Goal: Transaction & Acquisition: Purchase product/service

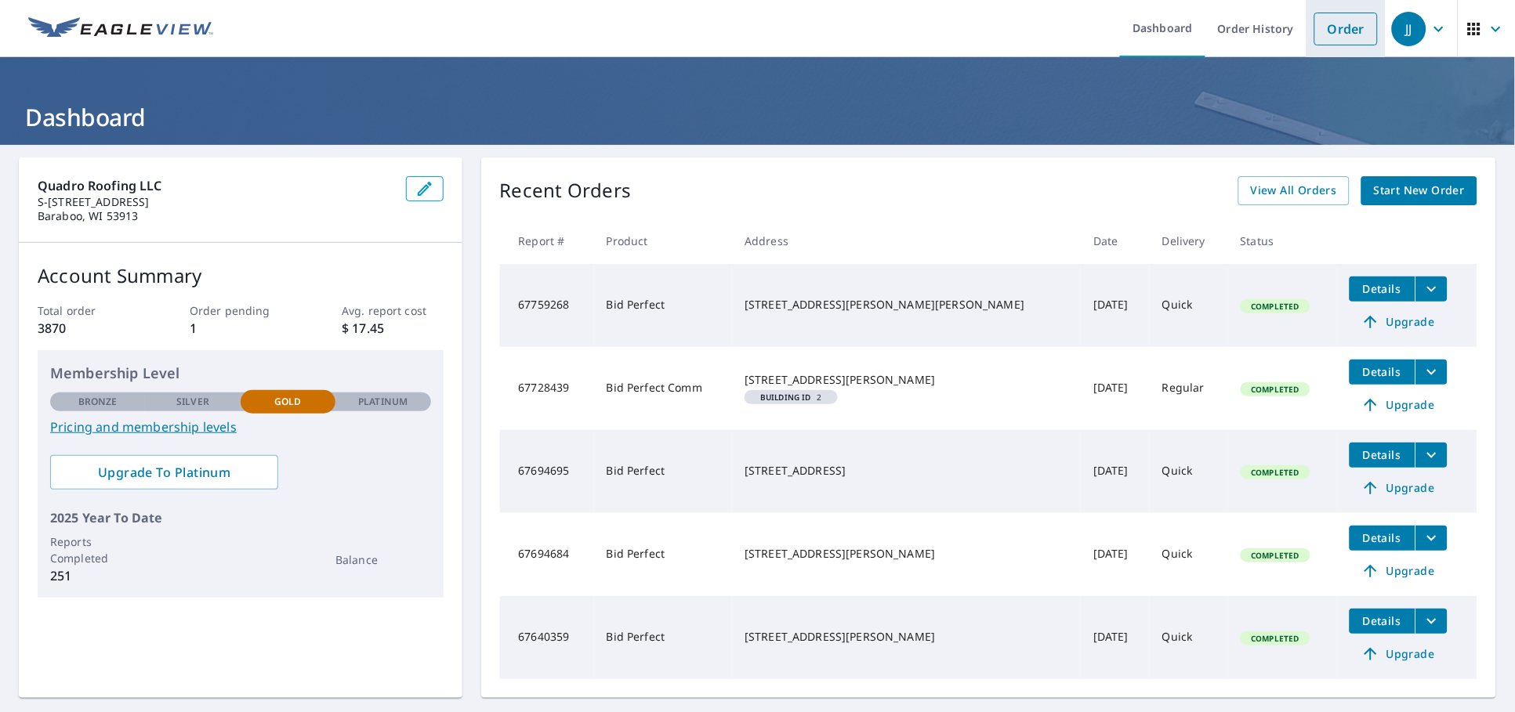
click at [1338, 32] on link "Order" at bounding box center [1345, 29] width 63 height 33
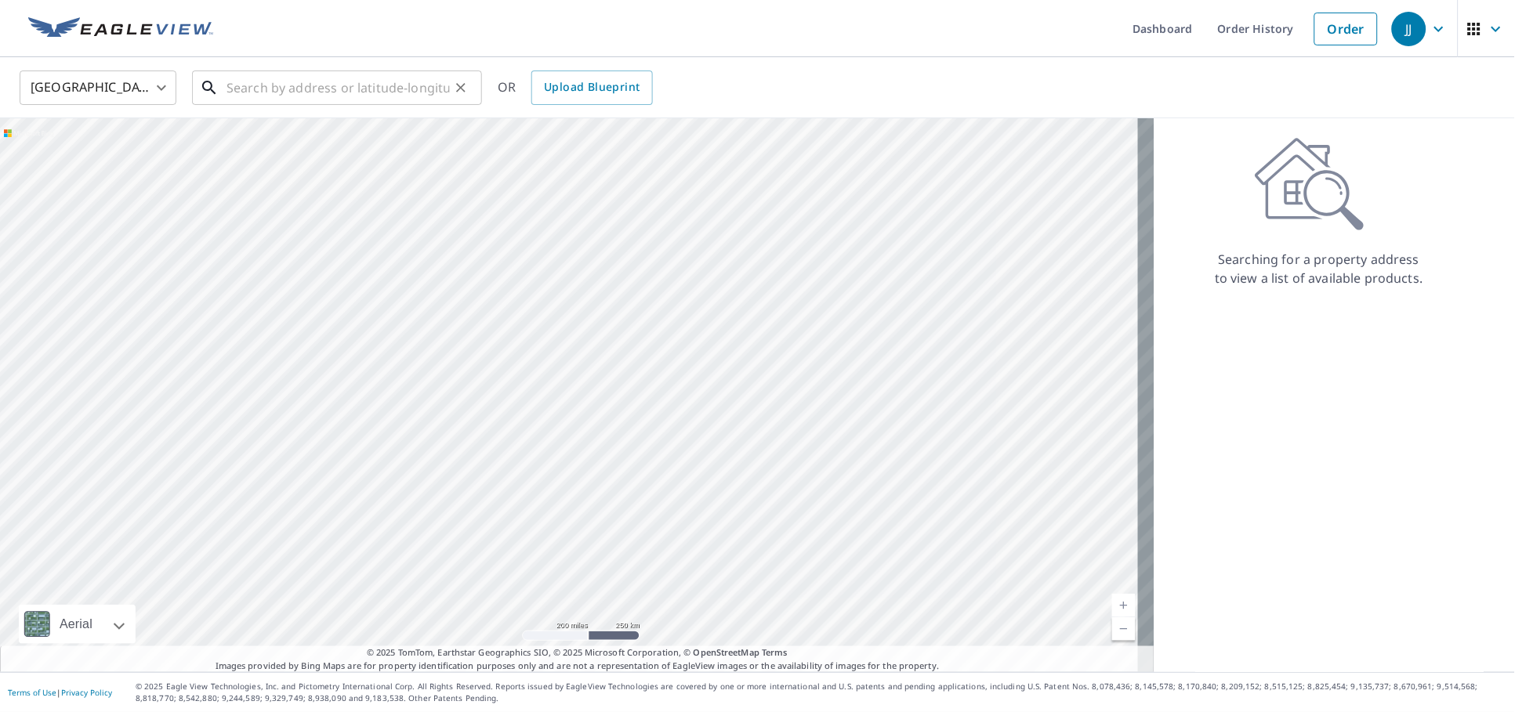
click at [300, 88] on input "text" at bounding box center [338, 88] width 223 height 44
paste input "[STREET_ADDRESS][PERSON_NAME]"
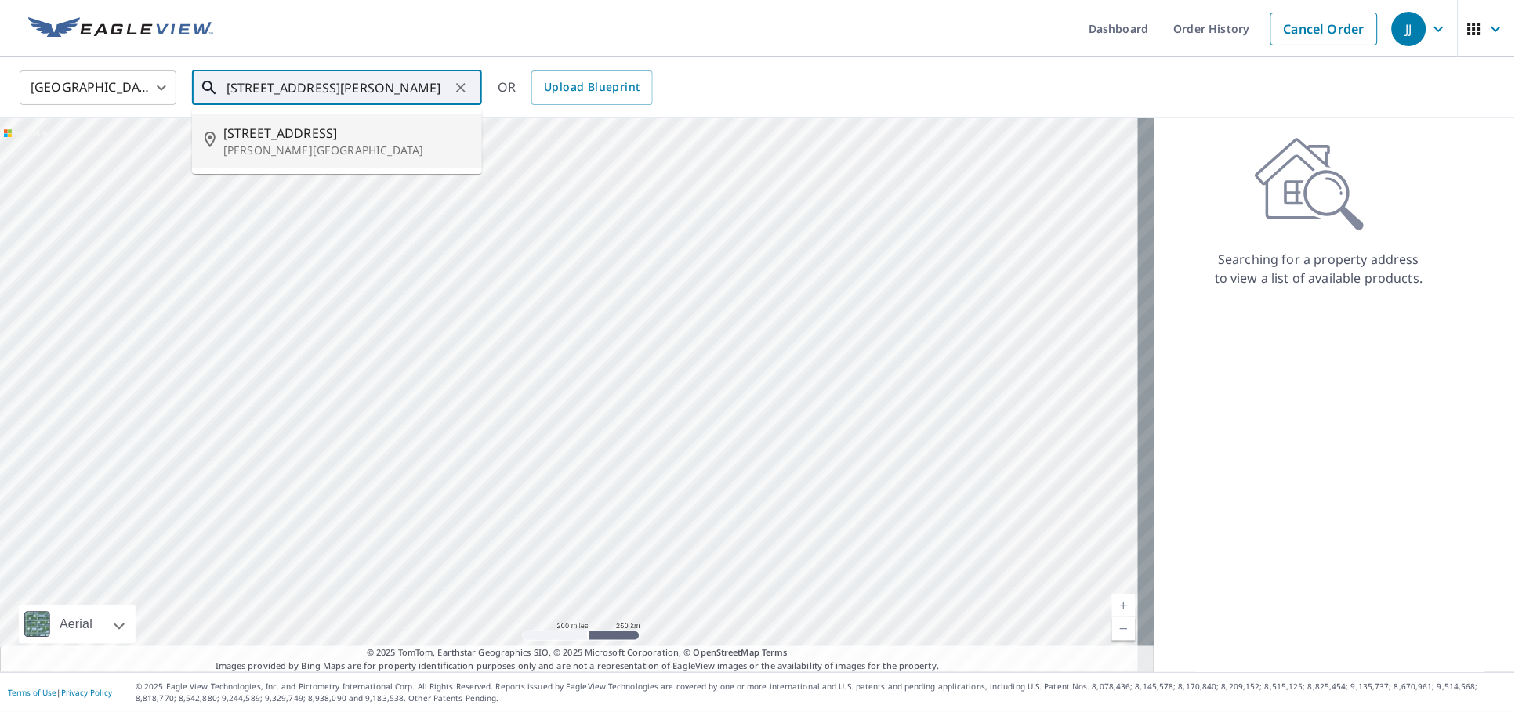
click at [287, 151] on p "[PERSON_NAME][GEOGRAPHIC_DATA]" at bounding box center [346, 151] width 246 height 16
type input "[STREET_ADDRESS][PERSON_NAME]"
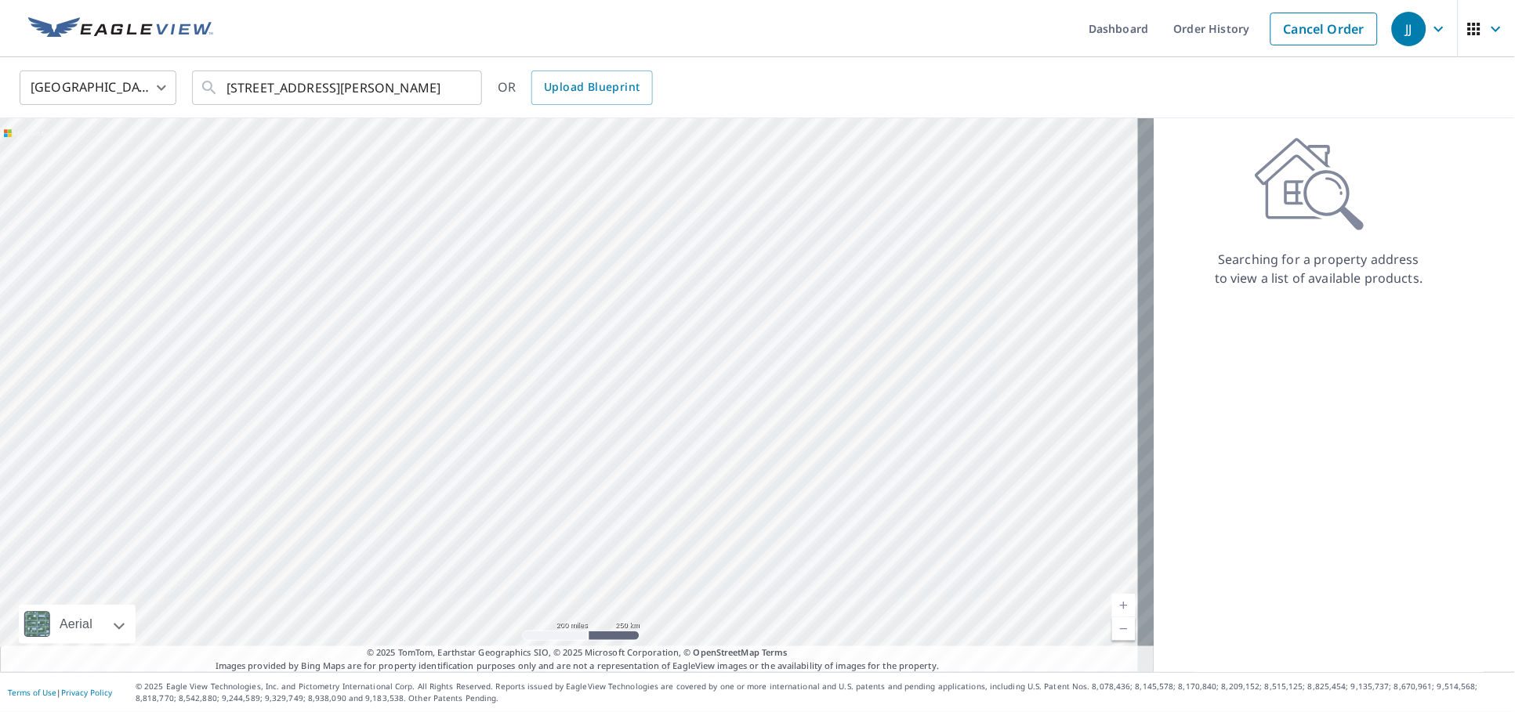
scroll to position [0, 0]
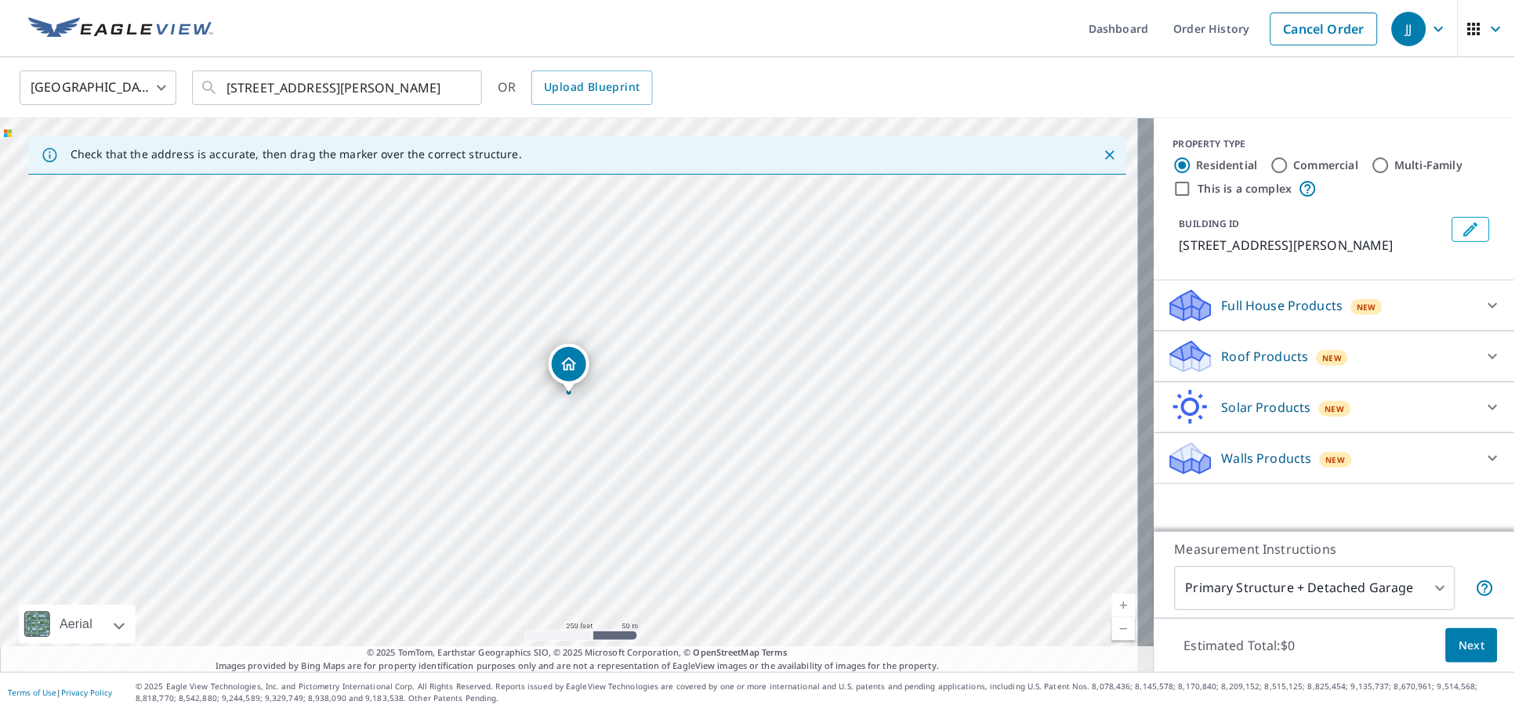
click at [1484, 357] on icon at bounding box center [1493, 356] width 19 height 19
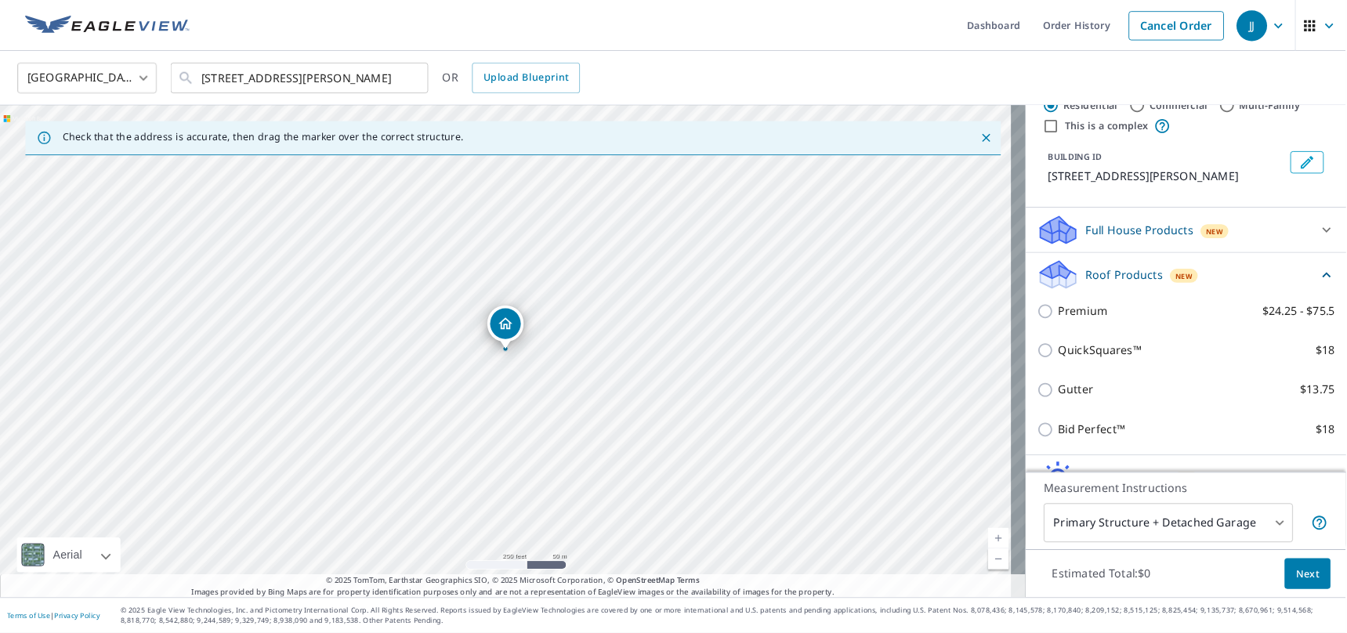
scroll to position [93, 0]
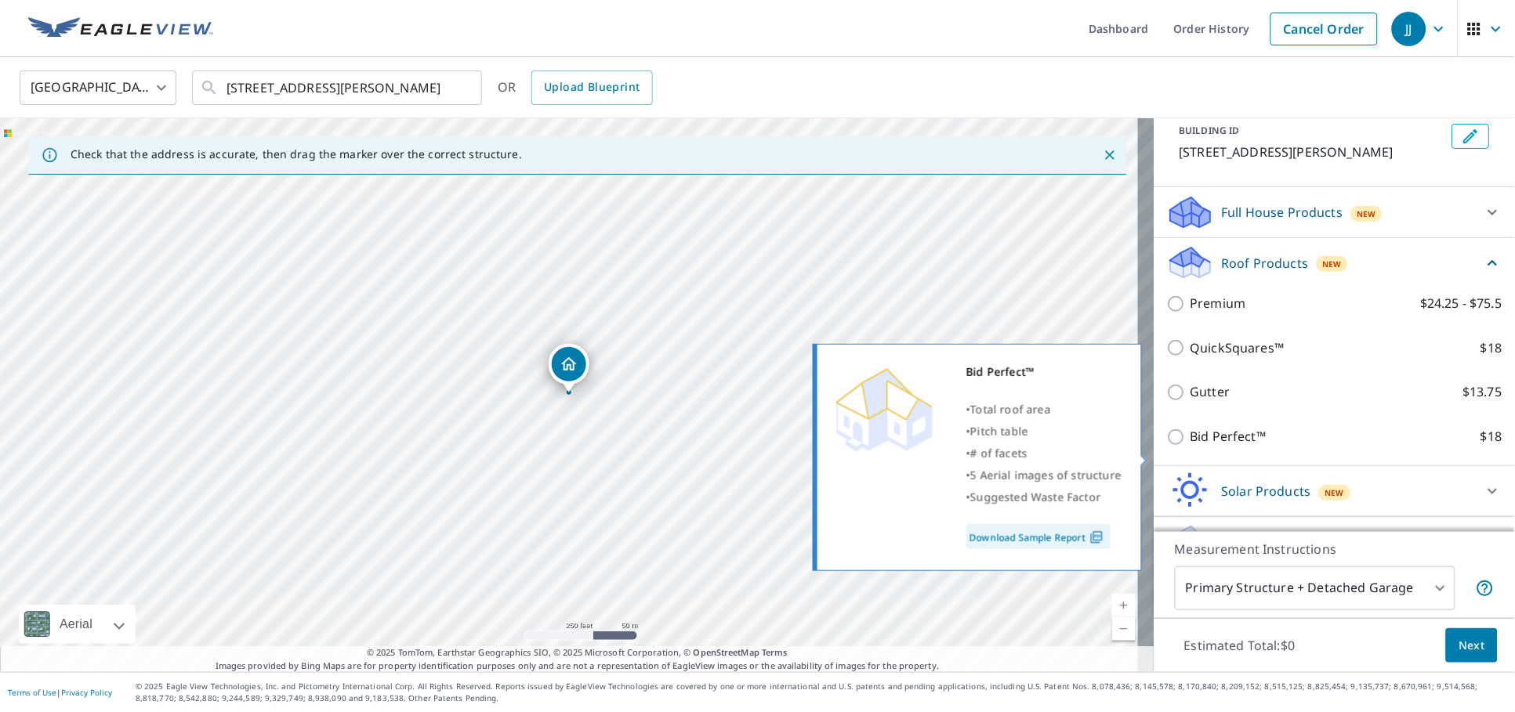
click at [1167, 447] on input "Bid Perfect™ $18" at bounding box center [1179, 437] width 24 height 19
checkbox input "true"
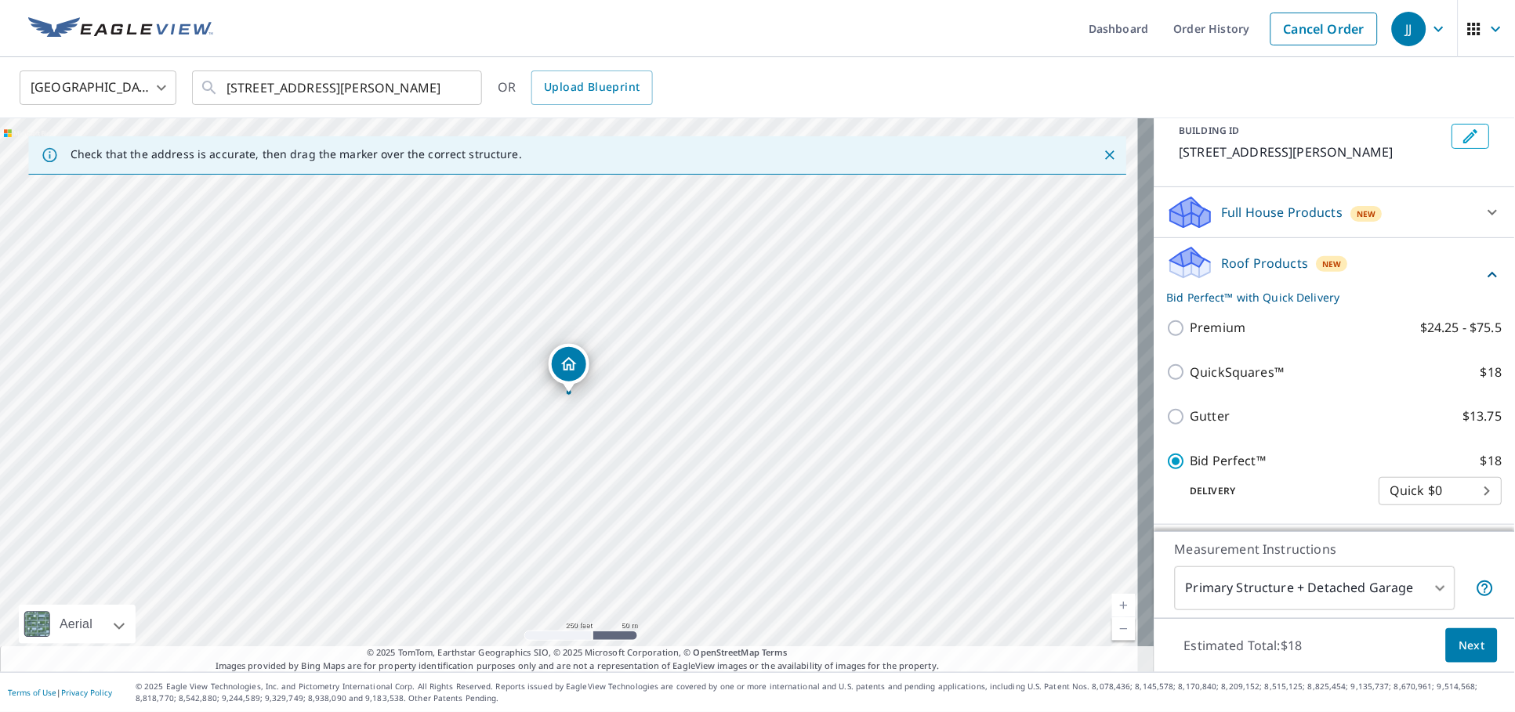
click at [1459, 651] on span "Next" at bounding box center [1472, 646] width 27 height 20
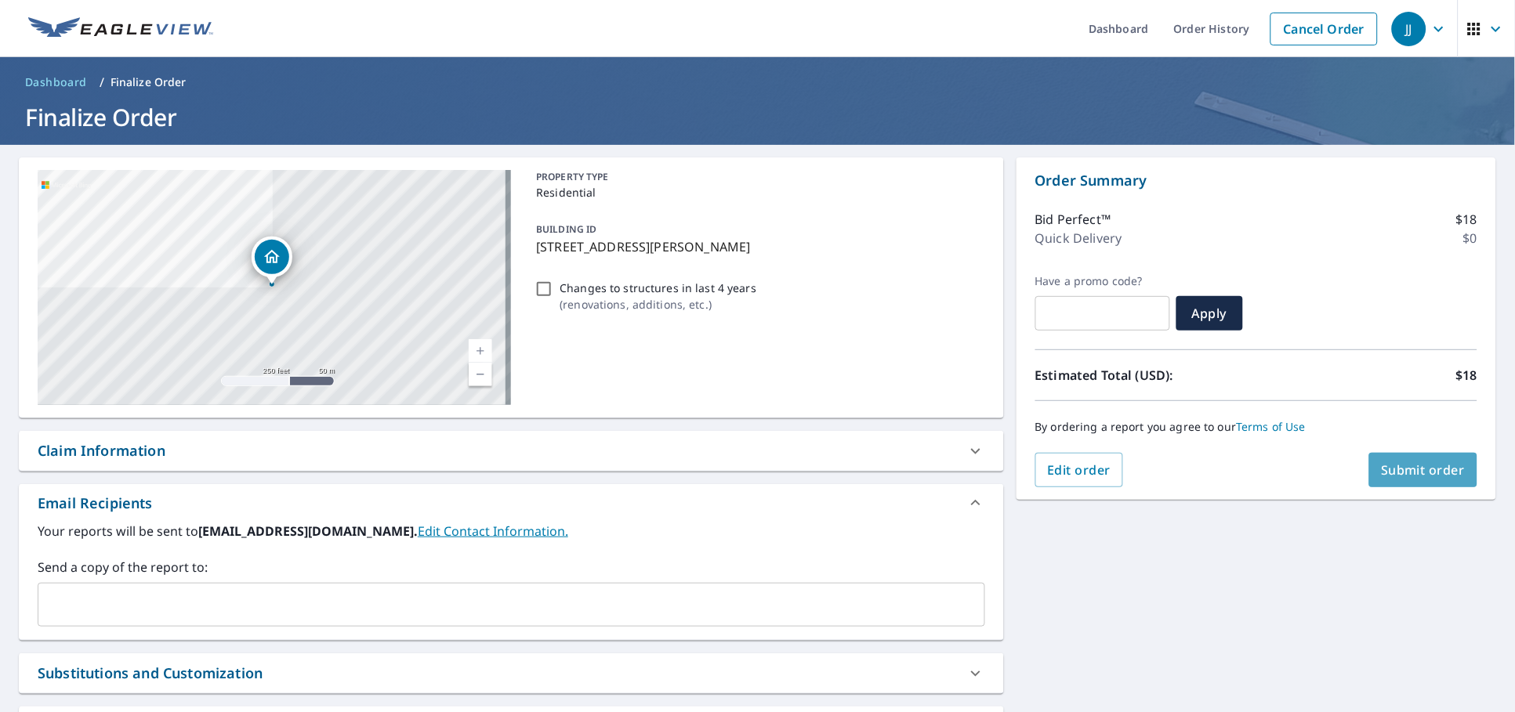
click at [1401, 466] on span "Submit order" at bounding box center [1424, 470] width 84 height 17
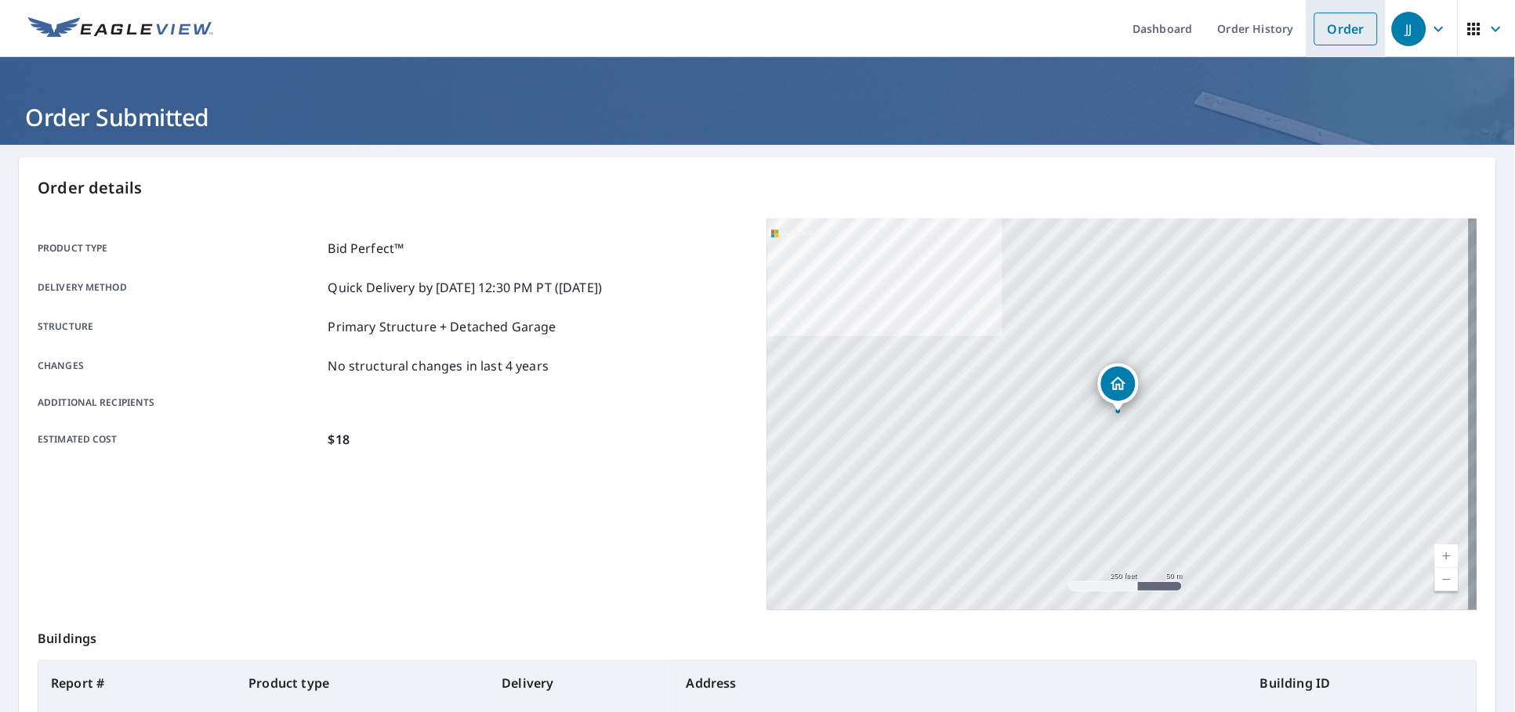
click at [1314, 31] on link "Order" at bounding box center [1345, 29] width 63 height 33
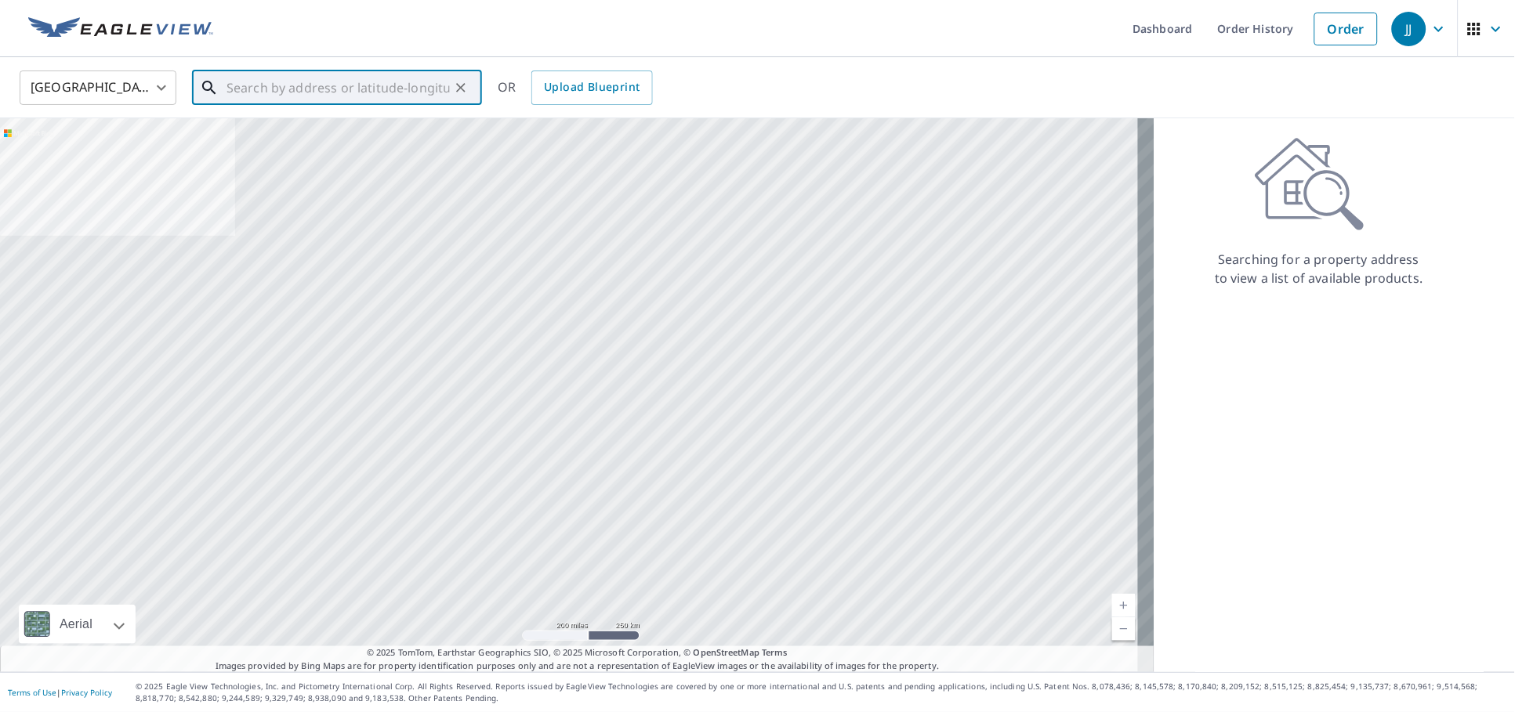
click at [422, 93] on input "text" at bounding box center [338, 88] width 223 height 44
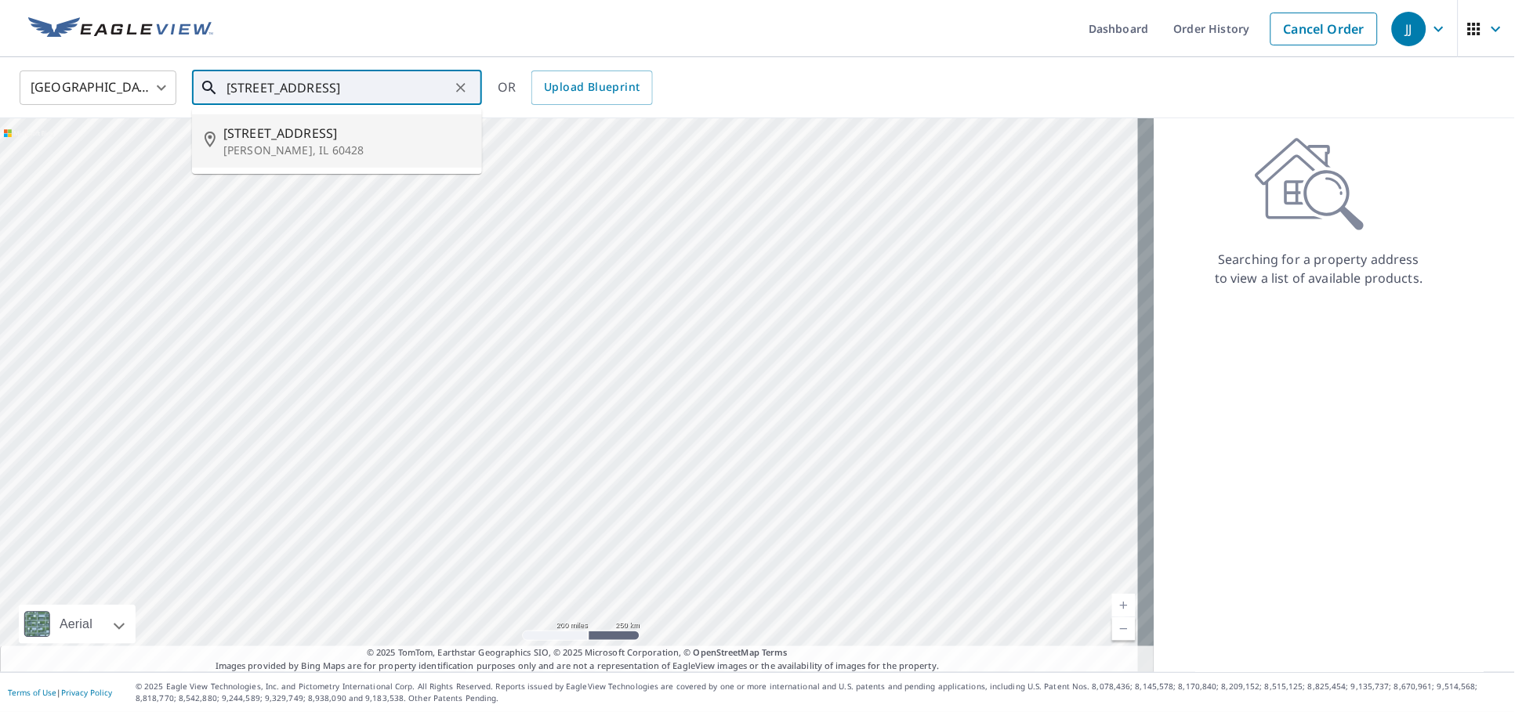
click at [388, 154] on p "[PERSON_NAME], IL 60428" at bounding box center [346, 151] width 246 height 16
type input "[STREET_ADDRESS]"
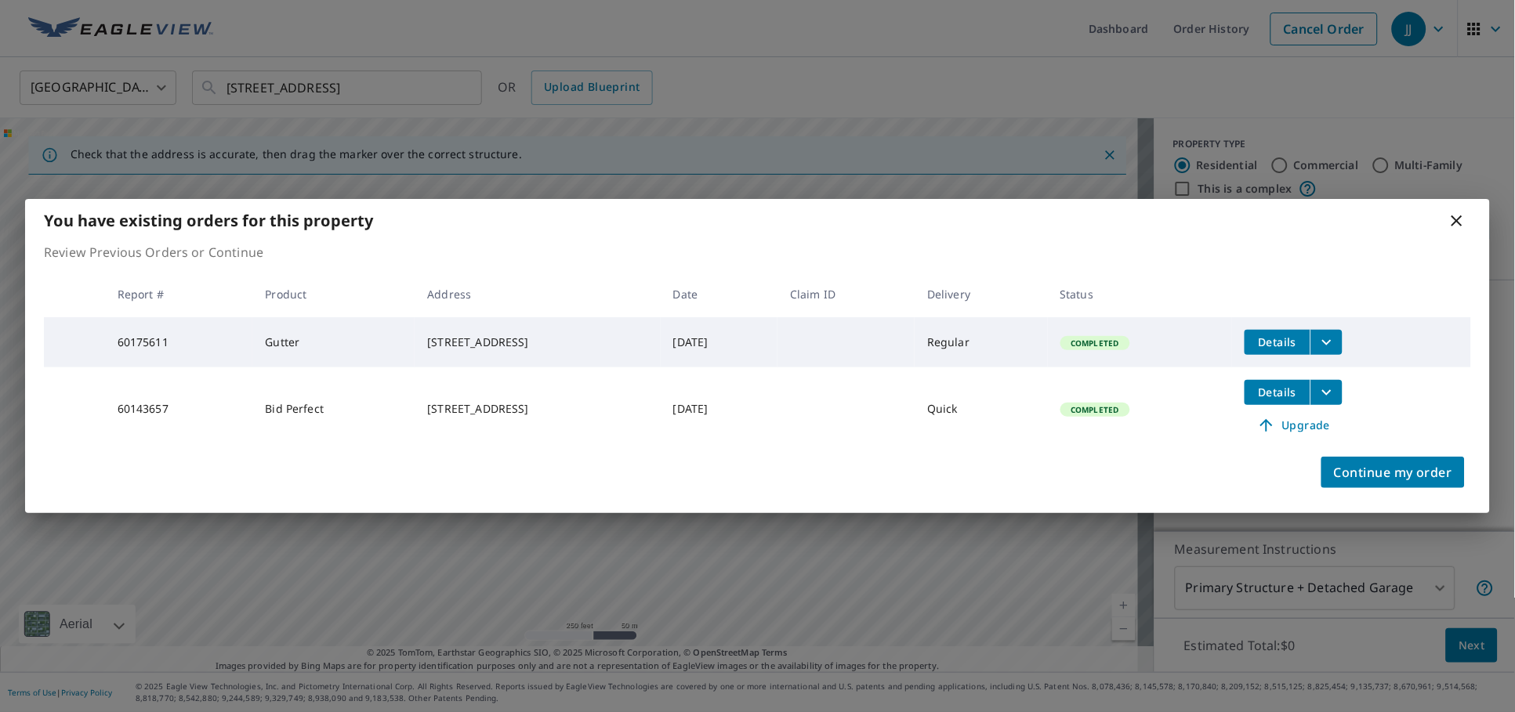
click at [1328, 394] on icon "filesDropdownBtn-60143657" at bounding box center [1326, 392] width 19 height 19
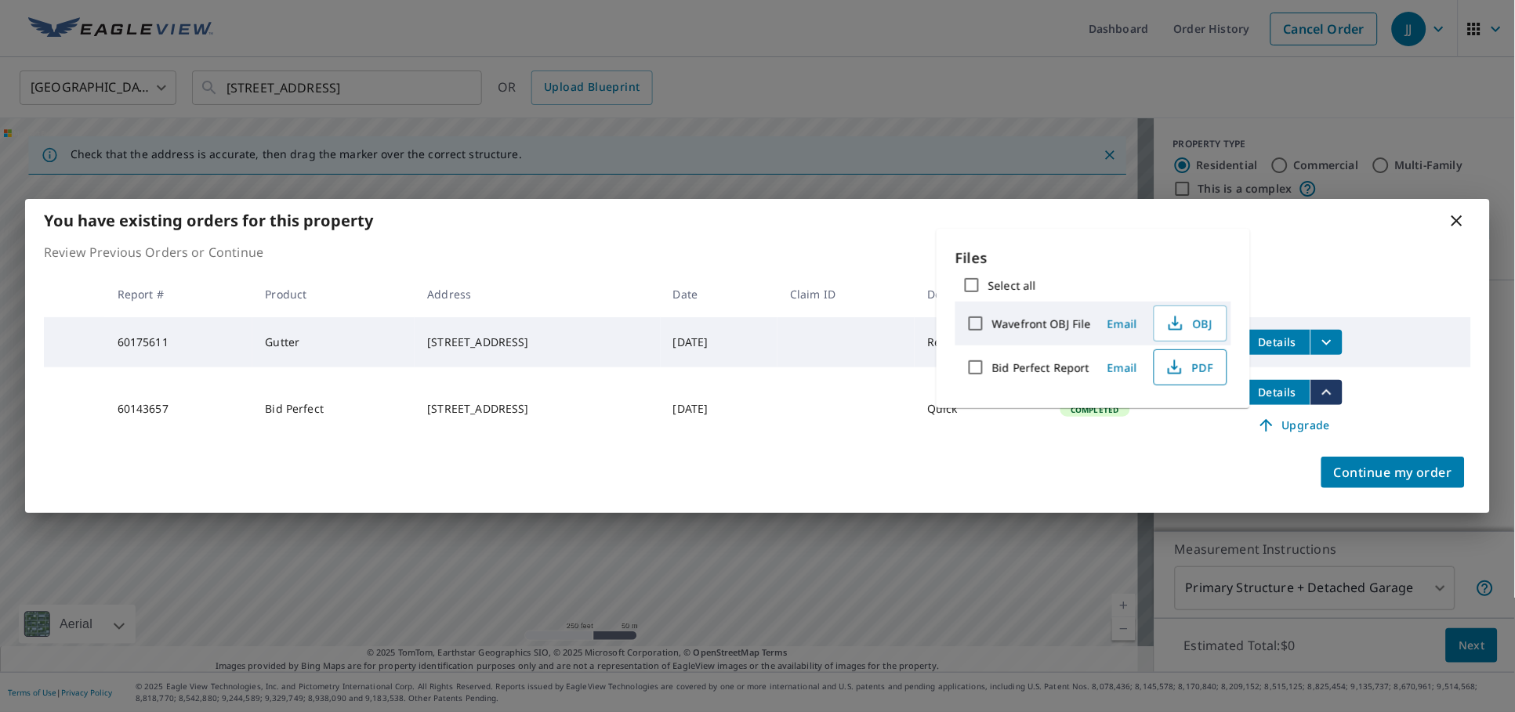
click at [1183, 361] on span "PDF" at bounding box center [1189, 367] width 50 height 19
click at [1463, 220] on icon at bounding box center [1457, 221] width 19 height 19
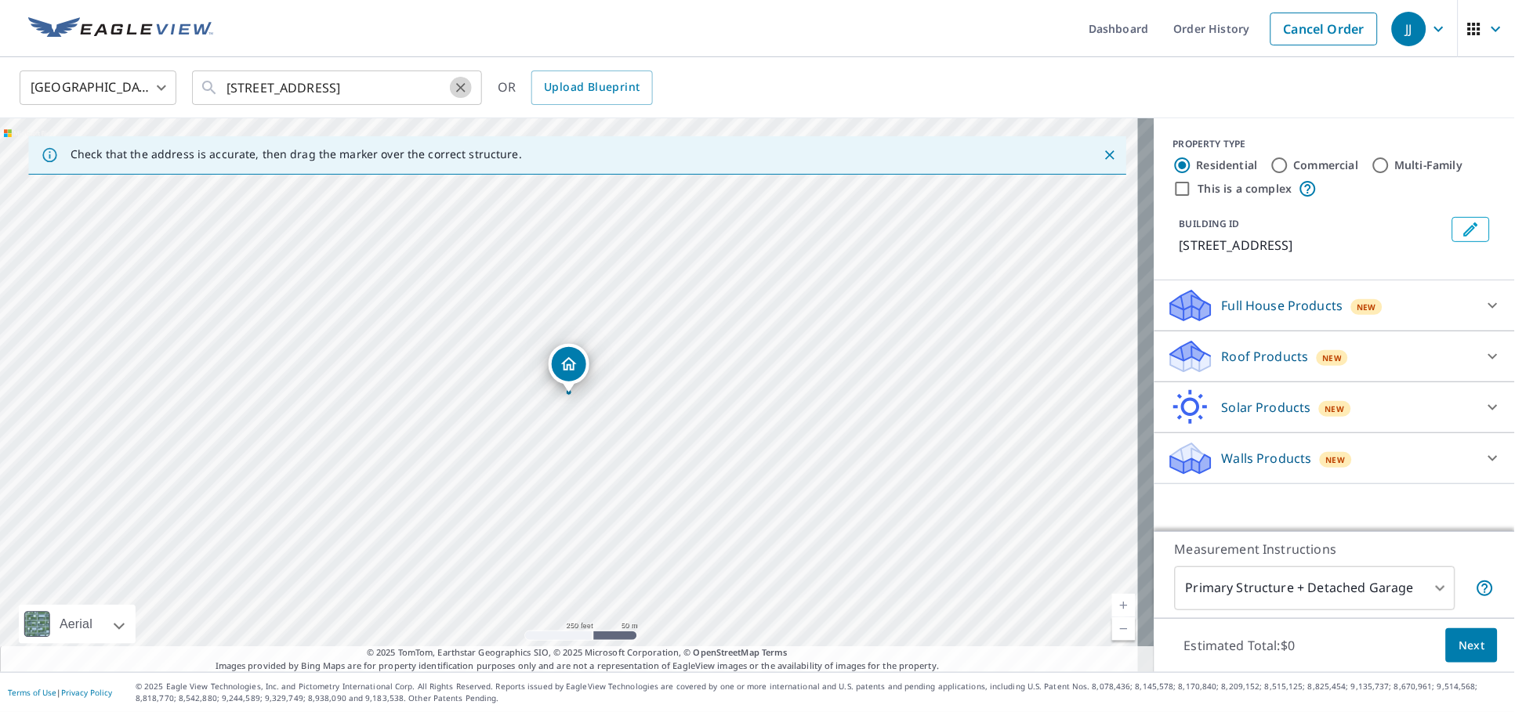
click at [458, 88] on icon "Clear" at bounding box center [461, 88] width 16 height 16
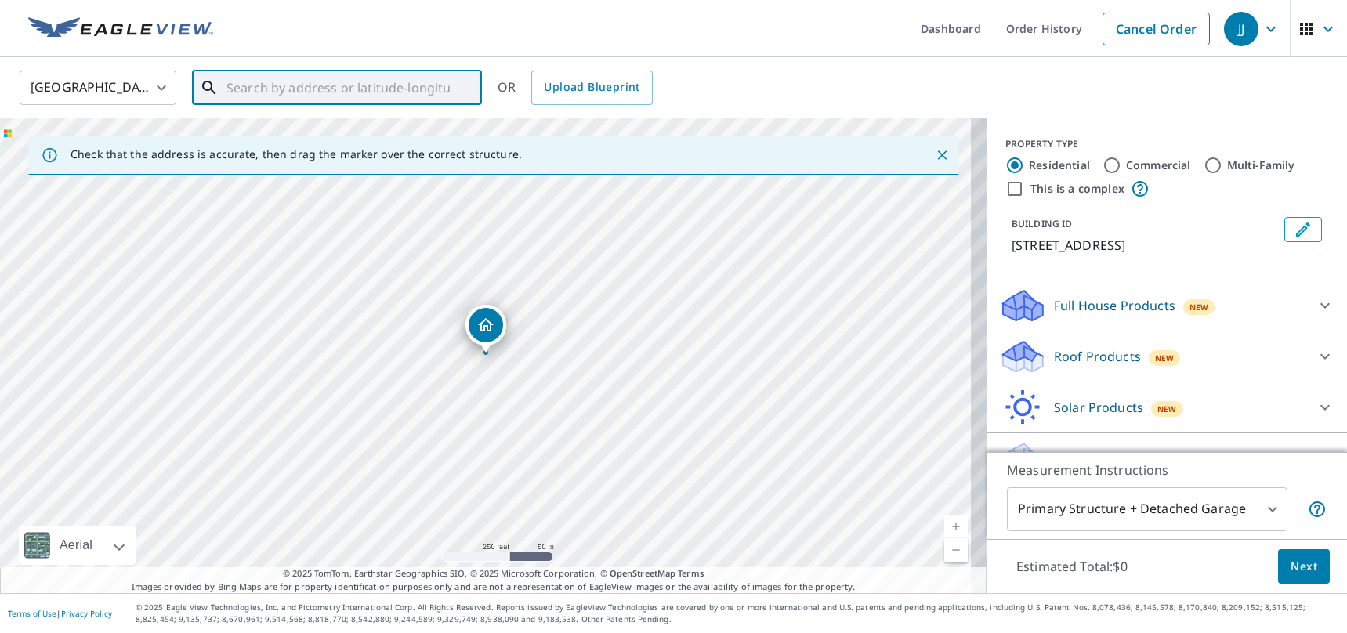
drag, startPoint x: 1490, startPoint y: 0, endPoint x: 353, endPoint y: 81, distance: 1140.1
click at [353, 81] on input "text" at bounding box center [338, 88] width 223 height 44
click at [344, 89] on input "text" at bounding box center [338, 88] width 223 height 44
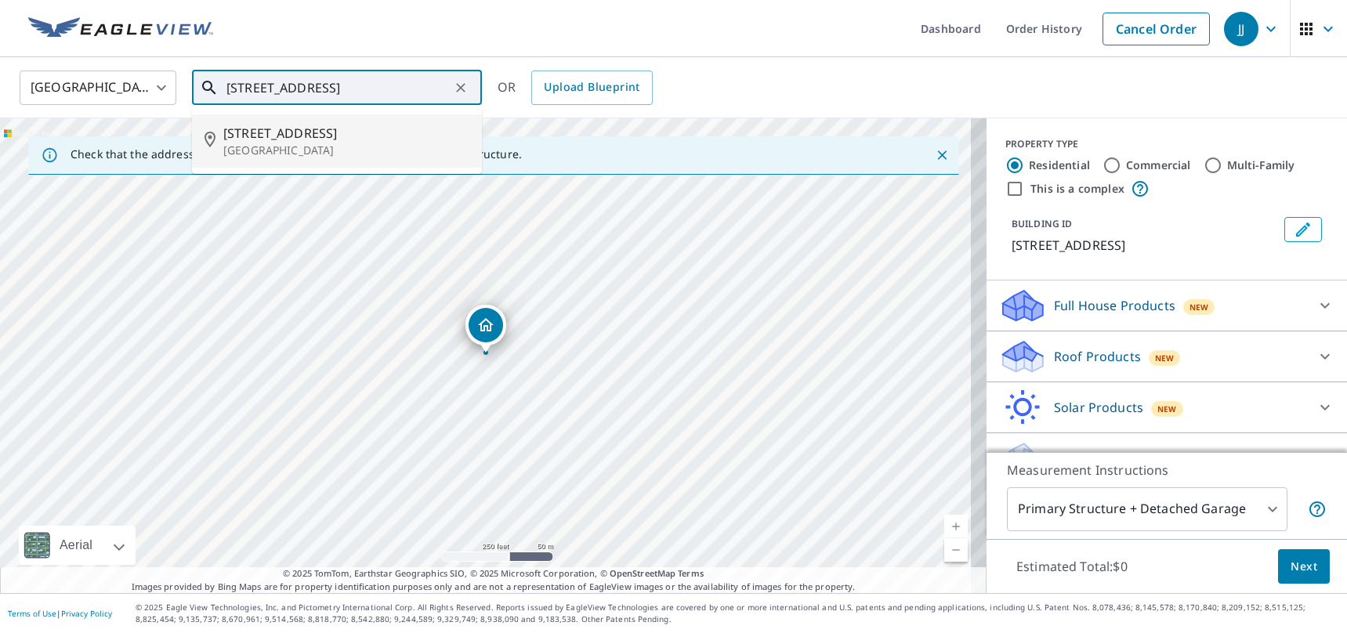
click at [345, 155] on p "[GEOGRAPHIC_DATA]" at bounding box center [346, 151] width 246 height 16
type input "[STREET_ADDRESS]"
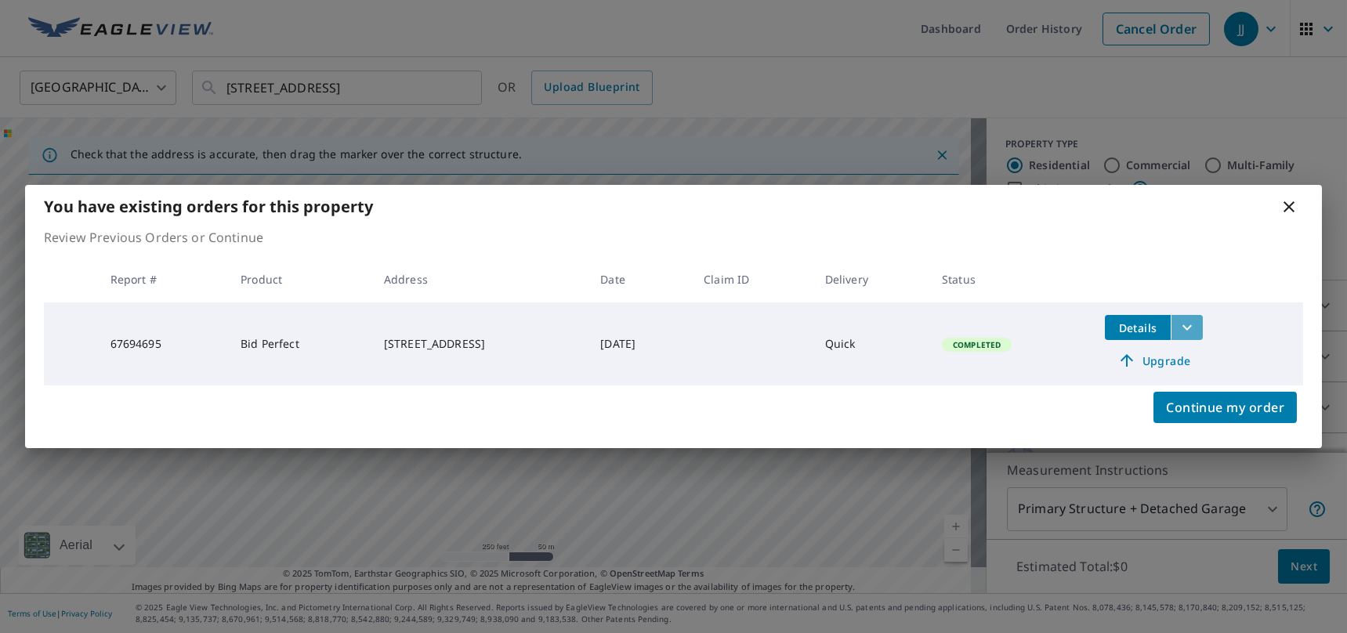
click at [1194, 323] on icon "filesDropdownBtn-67694695" at bounding box center [1187, 327] width 19 height 19
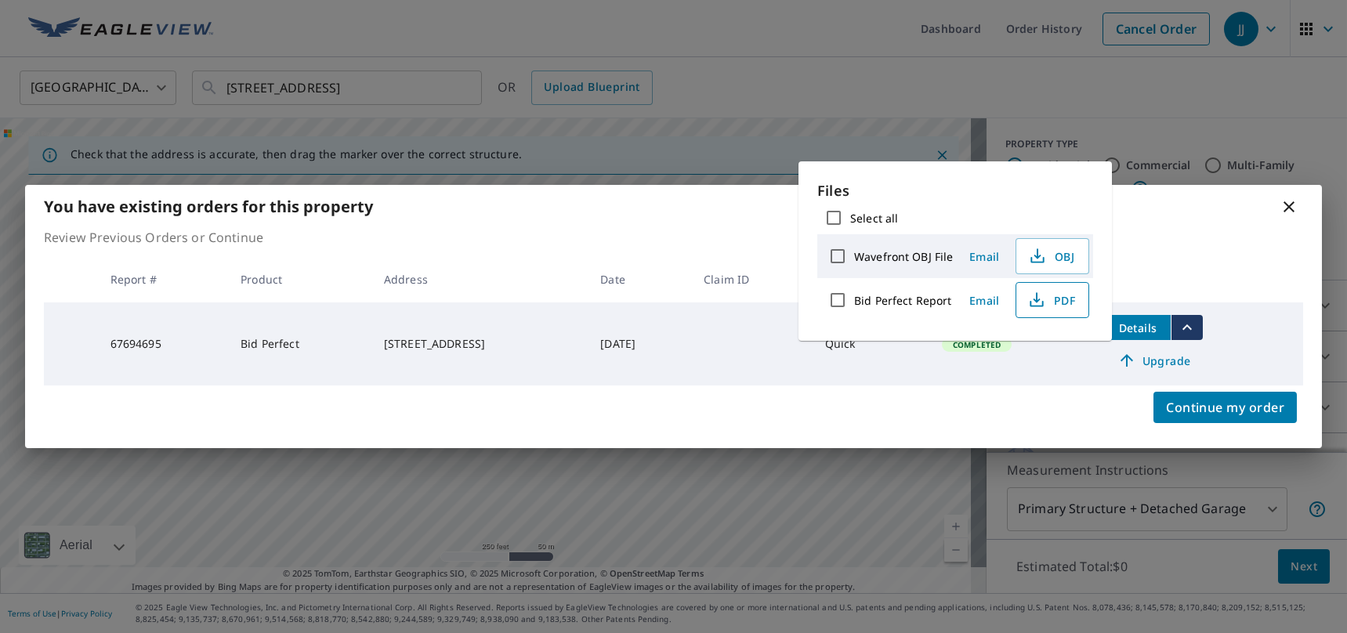
click at [1040, 303] on icon "button" at bounding box center [1036, 304] width 13 height 6
